Goal: Find specific page/section: Find specific page/section

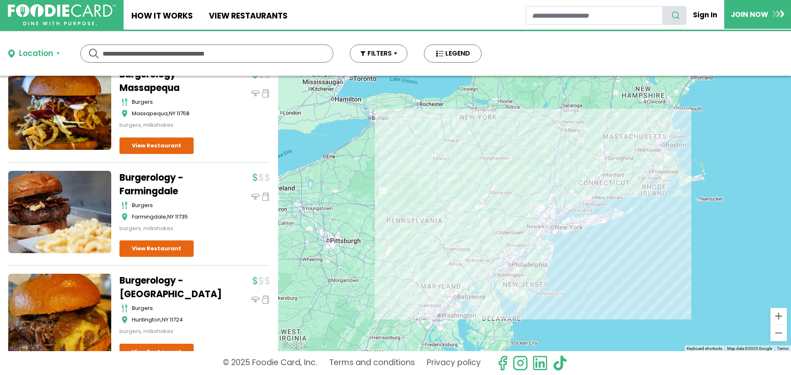
scroll to position [1153, 0]
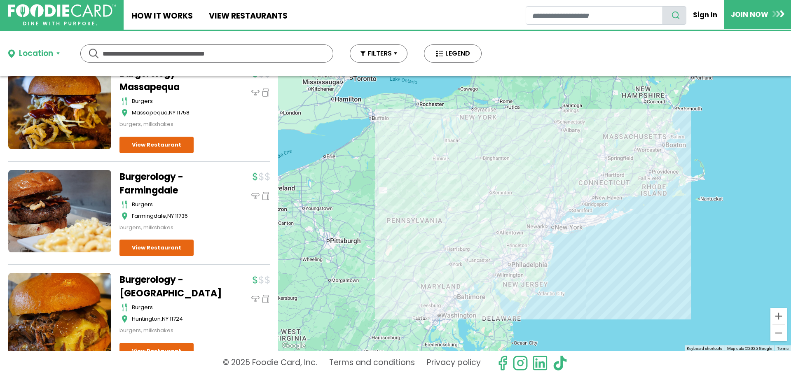
click at [153, 52] on input "text" at bounding box center [207, 53] width 208 height 17
type input "***"
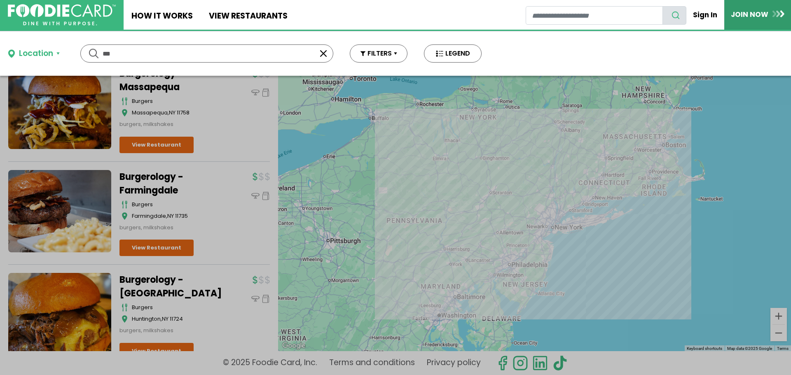
scroll to position [0, 0]
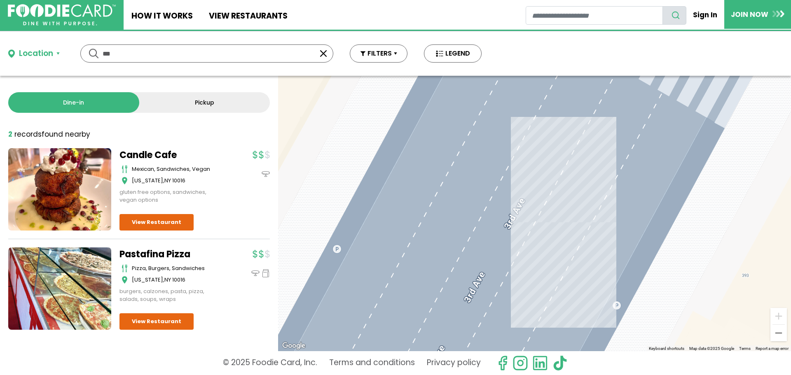
click at [322, 53] on button "button" at bounding box center [323, 54] width 10 height 10
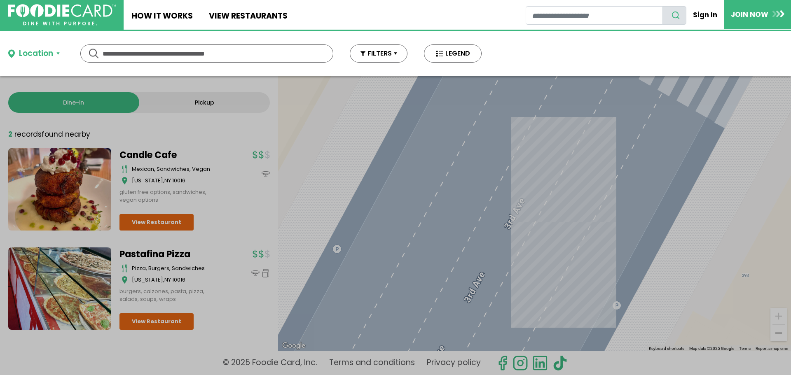
click at [37, 49] on div "Location" at bounding box center [36, 54] width 34 height 12
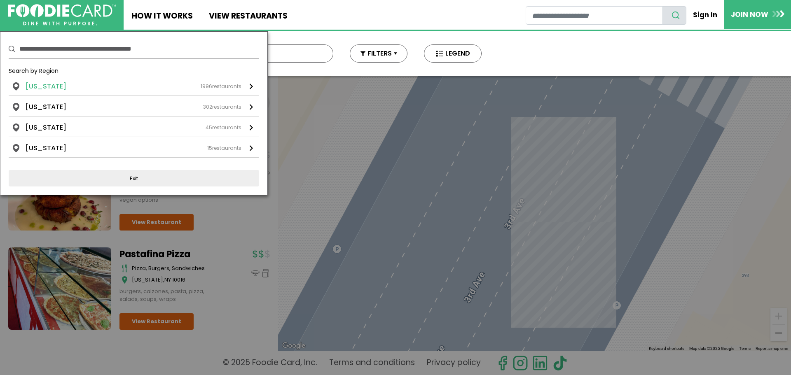
click at [55, 87] on li "[US_STATE]" at bounding box center [46, 87] width 41 height 10
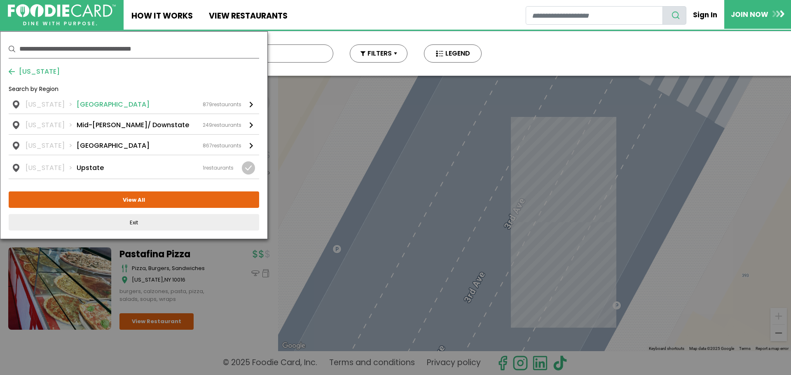
click at [103, 105] on li "[GEOGRAPHIC_DATA]" at bounding box center [113, 105] width 73 height 10
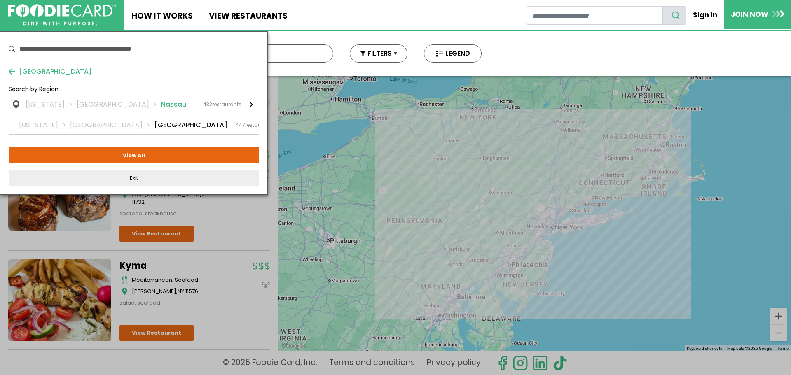
click at [252, 103] on div at bounding box center [251, 105] width 3 height 6
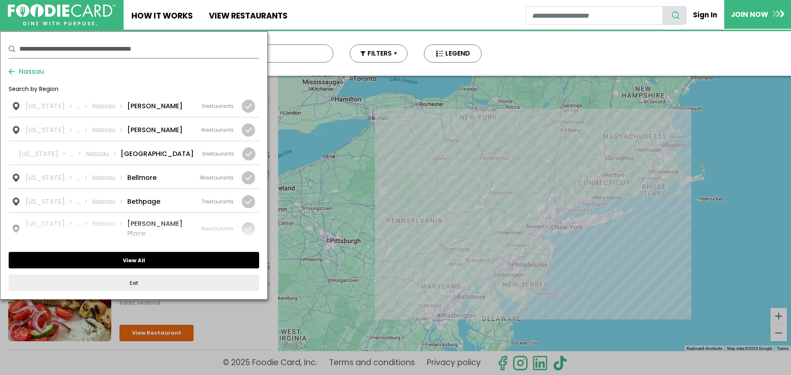
click at [141, 261] on button "View All" at bounding box center [134, 260] width 250 height 16
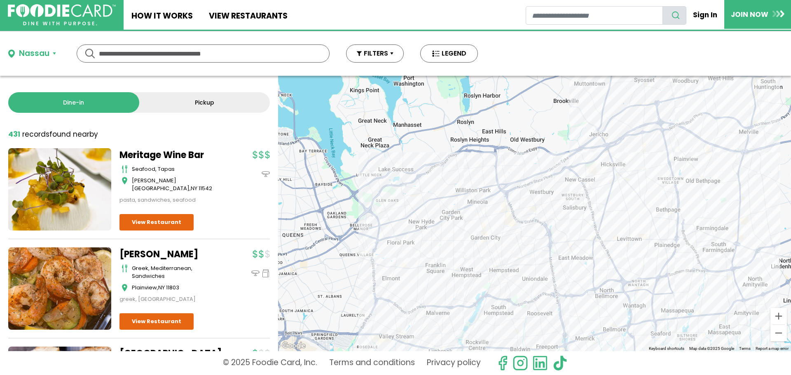
click at [161, 55] on input "text" at bounding box center [203, 53] width 208 height 17
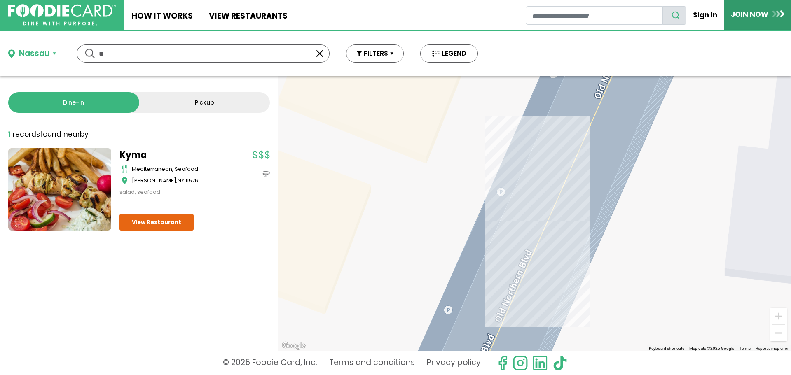
type input "*"
type input "**********"
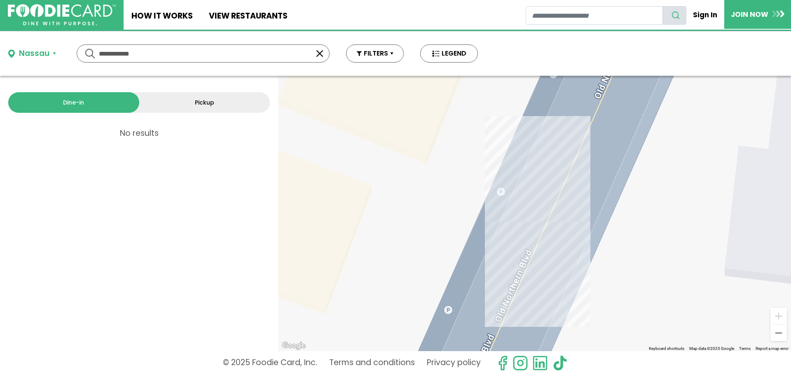
click at [319, 52] on button "button" at bounding box center [320, 54] width 10 height 10
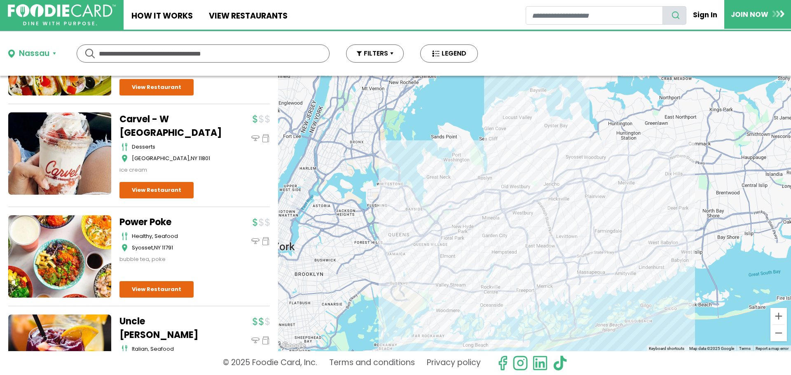
scroll to position [453, 0]
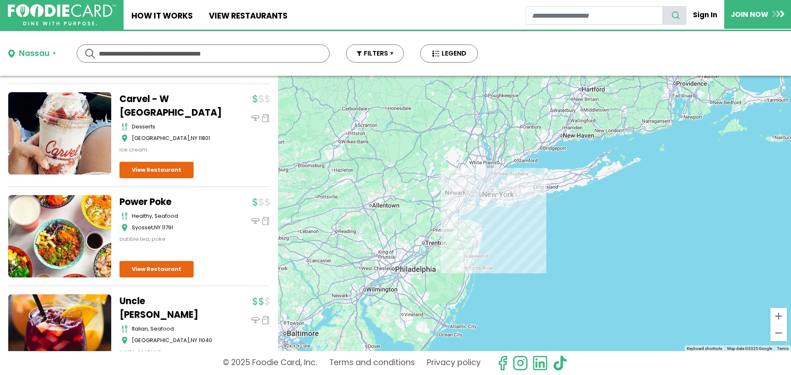
click at [52, 54] on button "Nassau" at bounding box center [32, 54] width 48 height 12
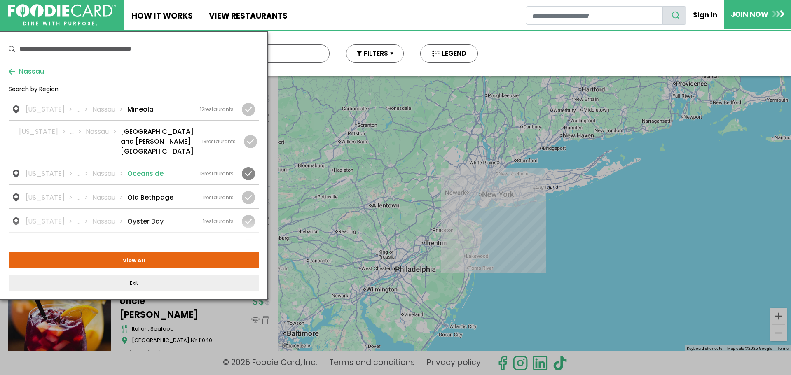
scroll to position [824, 0]
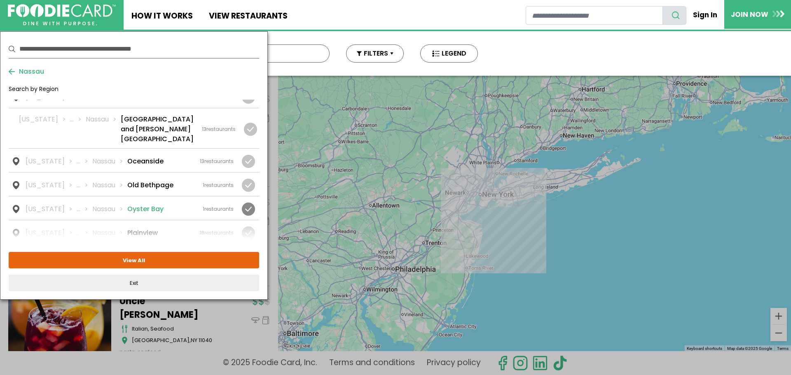
click at [151, 204] on li "Oyster Bay" at bounding box center [145, 209] width 36 height 10
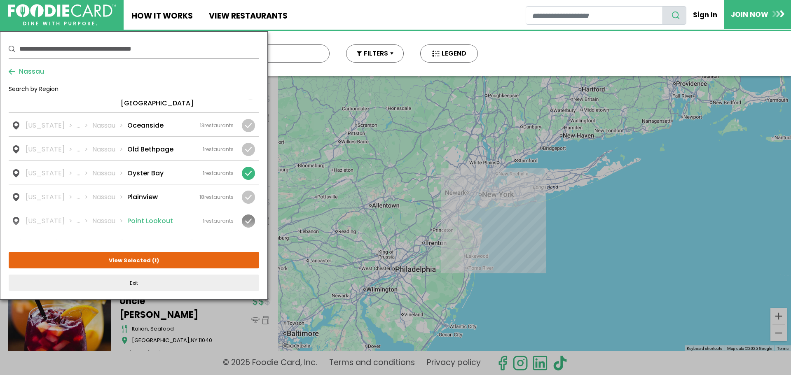
scroll to position [947, 0]
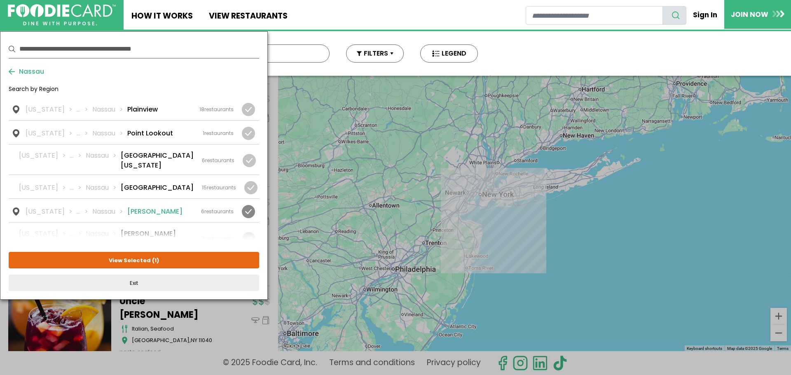
click at [135, 207] on li "[PERSON_NAME]" at bounding box center [154, 212] width 55 height 10
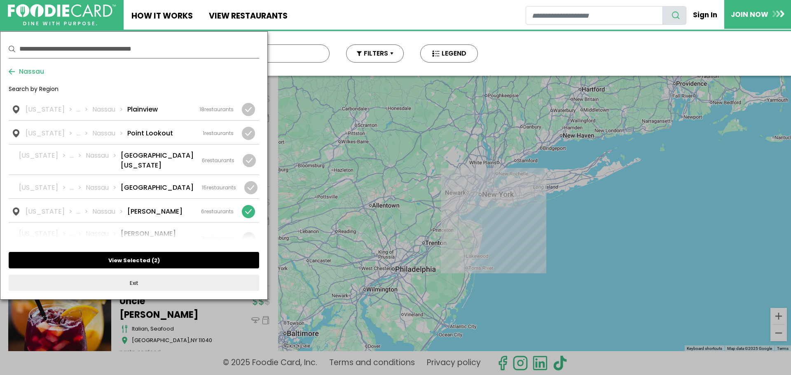
click at [126, 258] on button "View Selected ( 2 )" at bounding box center [134, 260] width 250 height 16
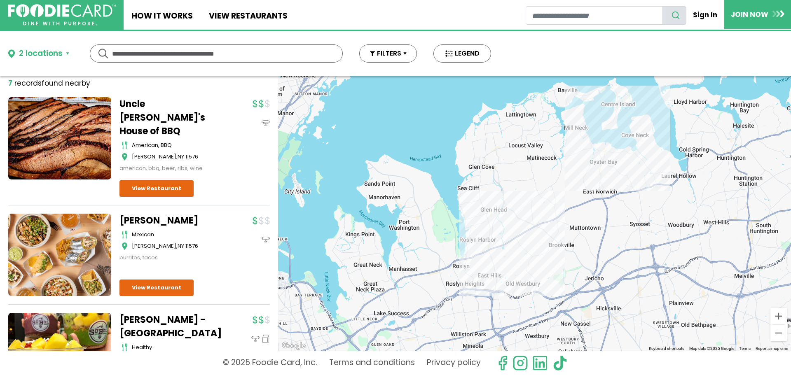
scroll to position [0, 0]
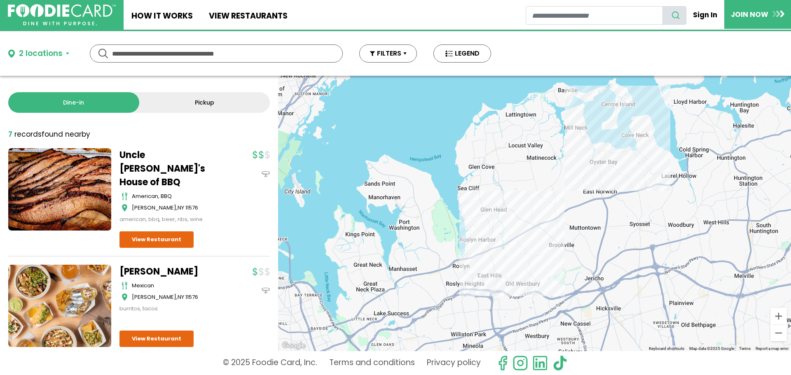
click at [163, 53] on input "text" at bounding box center [216, 53] width 208 height 17
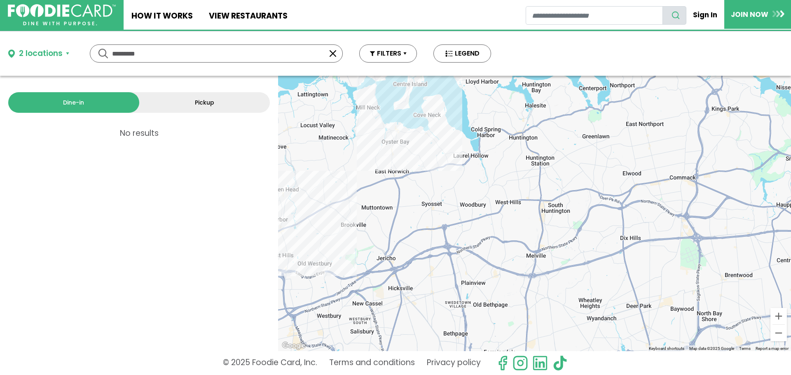
drag, startPoint x: 705, startPoint y: 241, endPoint x: 496, endPoint y: 222, distance: 210.1
click at [496, 222] on div at bounding box center [534, 214] width 513 height 276
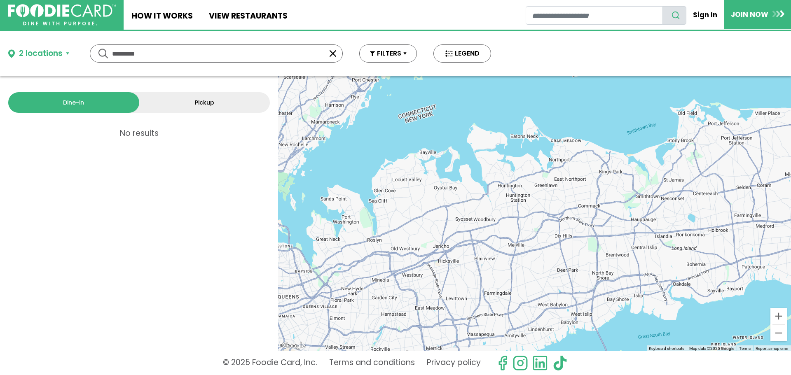
click at [502, 294] on div at bounding box center [534, 214] width 513 height 276
click at [500, 294] on div at bounding box center [534, 214] width 513 height 276
drag, startPoint x: 161, startPoint y: 54, endPoint x: 93, endPoint y: 54, distance: 68.4
click at [93, 54] on div "********* *********" at bounding box center [216, 53] width 253 height 18
type input "**********"
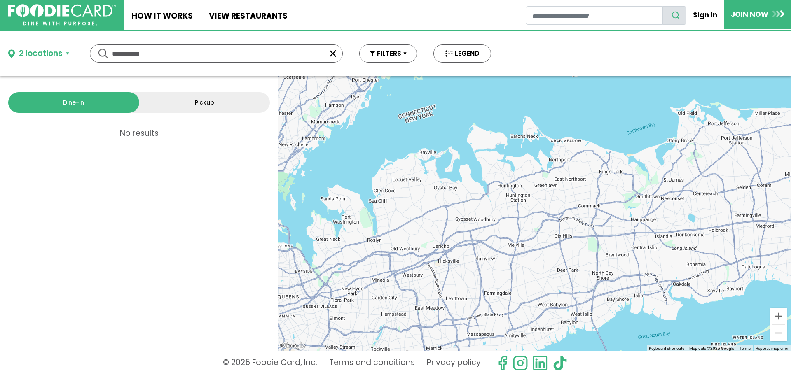
click at [332, 51] on button "button" at bounding box center [333, 54] width 10 height 10
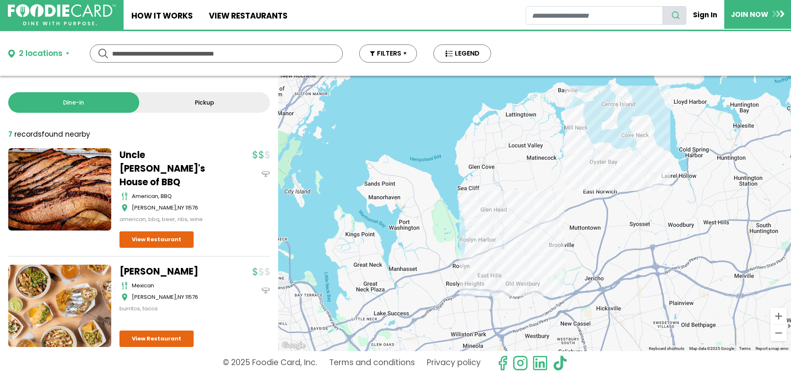
click at [64, 51] on button "2 locations" at bounding box center [38, 54] width 61 height 12
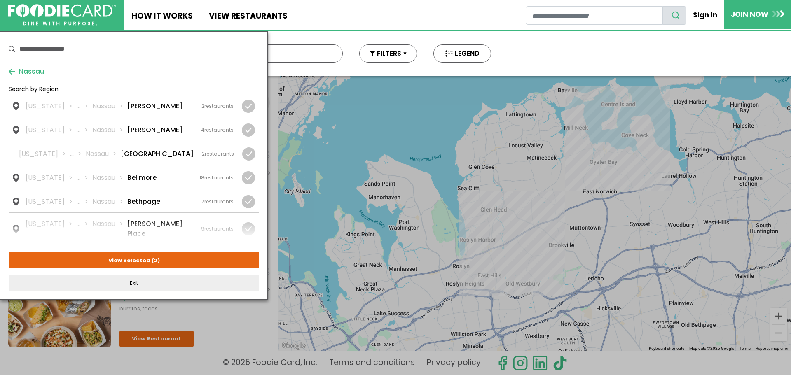
click at [12, 69] on button "Nassau" at bounding box center [26, 72] width 35 height 10
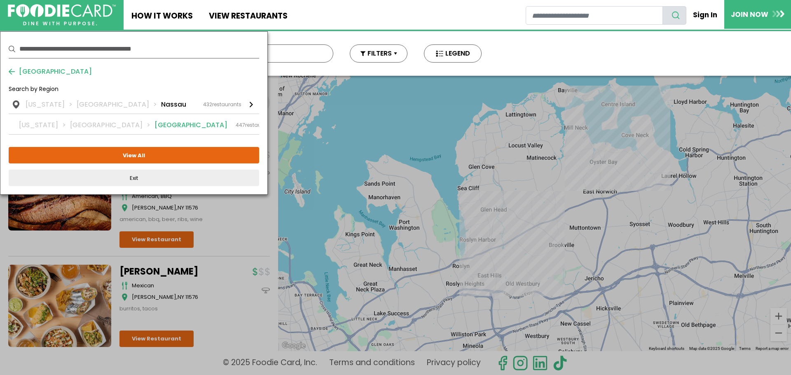
click at [283, 124] on div at bounding box center [284, 125] width 3 height 6
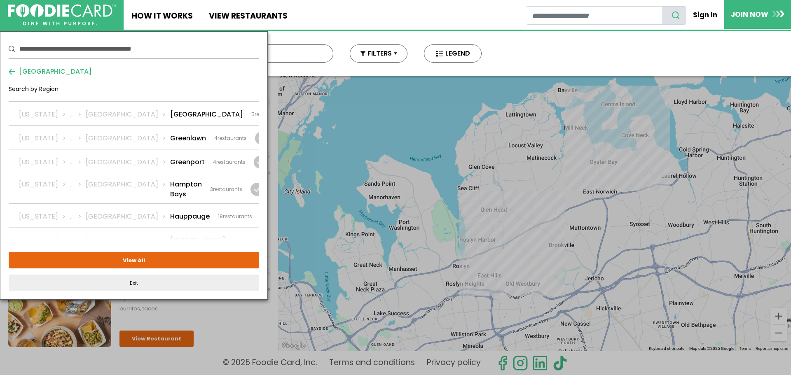
scroll to position [659, 0]
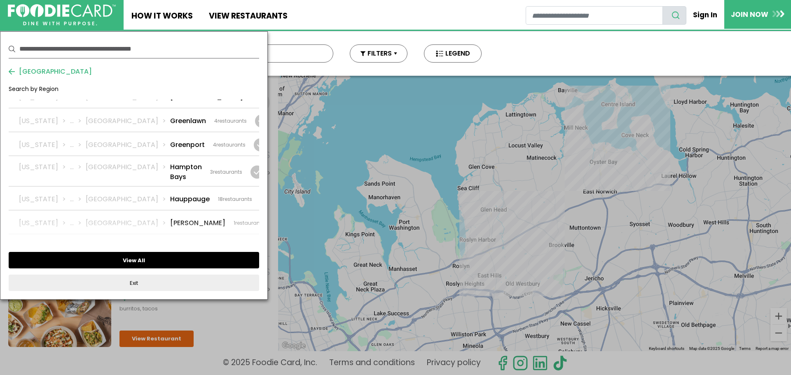
click at [128, 259] on button "View All" at bounding box center [134, 260] width 250 height 16
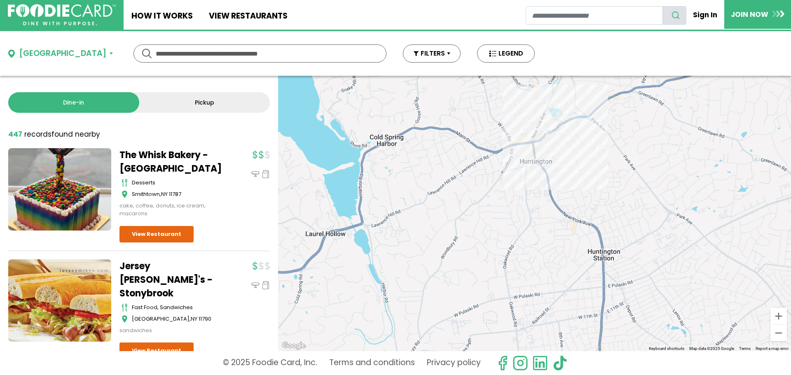
drag, startPoint x: 479, startPoint y: 199, endPoint x: 484, endPoint y: 239, distance: 40.7
click at [484, 239] on div at bounding box center [534, 214] width 513 height 276
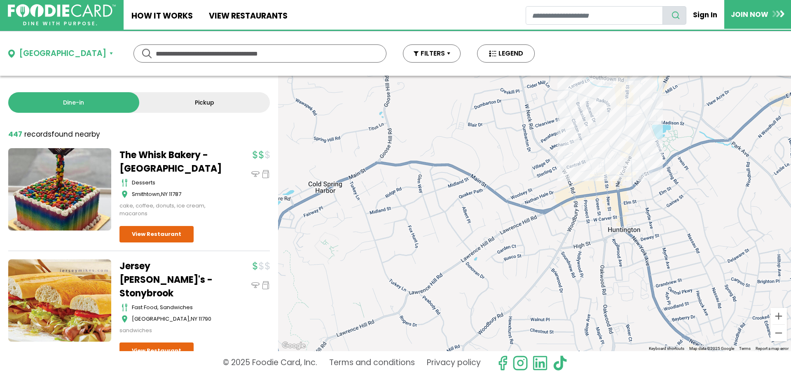
drag, startPoint x: 494, startPoint y: 182, endPoint x: 552, endPoint y: 288, distance: 120.5
click at [552, 288] on div at bounding box center [534, 214] width 513 height 276
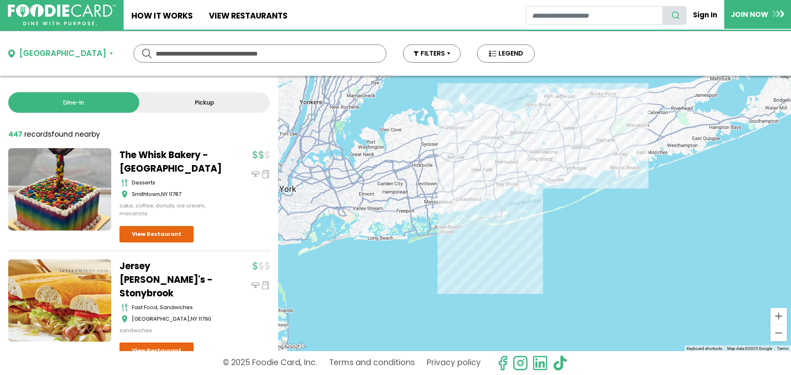
drag, startPoint x: 411, startPoint y: 251, endPoint x: 424, endPoint y: 121, distance: 130.0
click at [424, 121] on div at bounding box center [534, 214] width 513 height 276
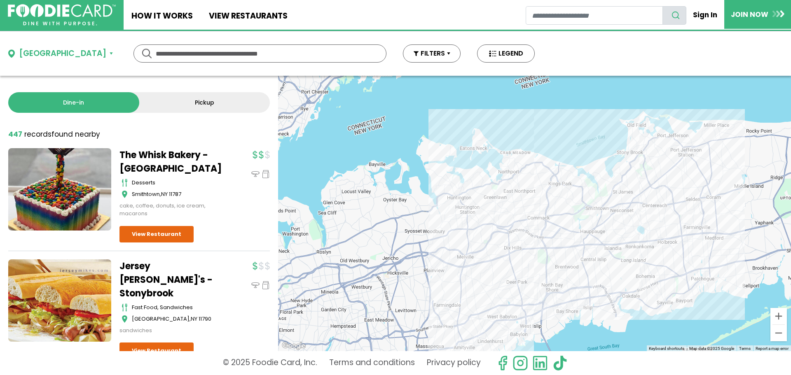
drag, startPoint x: 487, startPoint y: 189, endPoint x: 502, endPoint y: 304, distance: 115.5
click at [502, 304] on div at bounding box center [534, 214] width 513 height 276
